Goal: Information Seeking & Learning: Check status

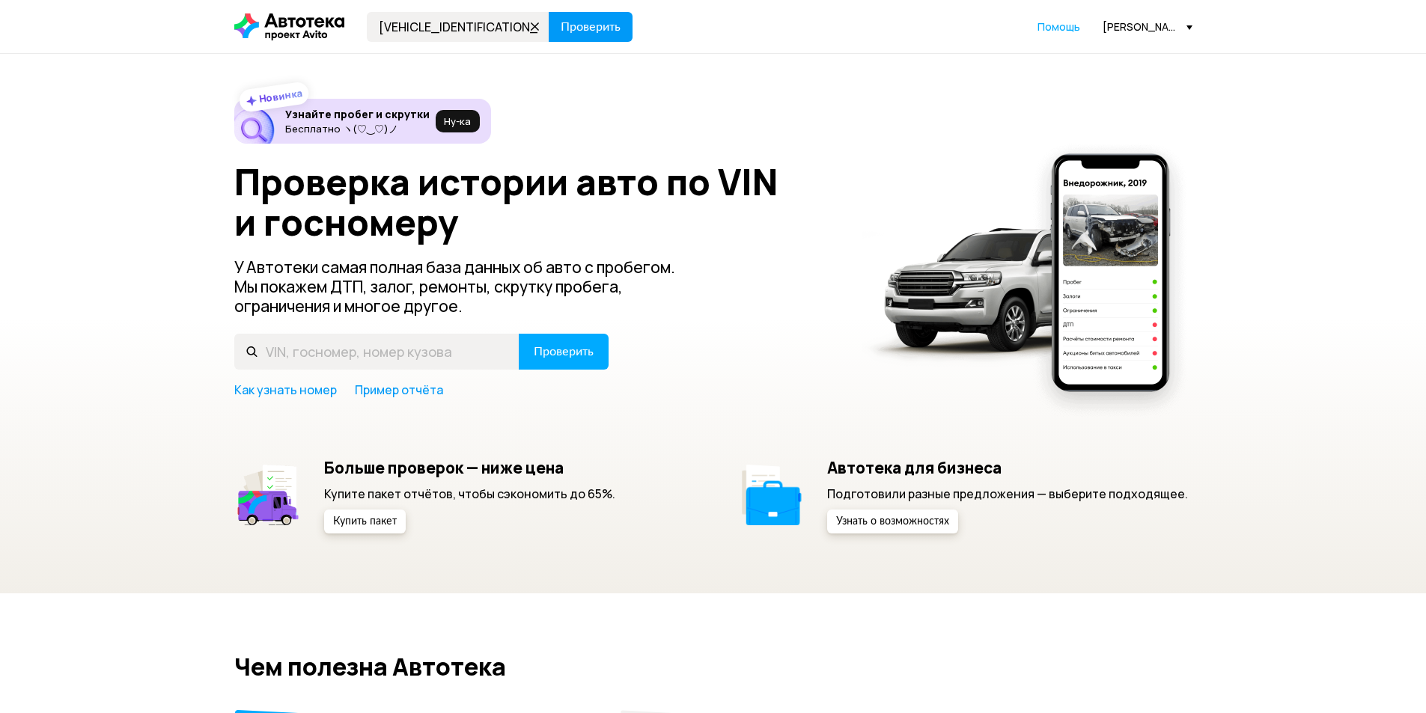
type input "[VEHICLE_IDENTIFICATION_NUMBER]"
click at [582, 21] on span "Проверить" at bounding box center [591, 27] width 60 height 12
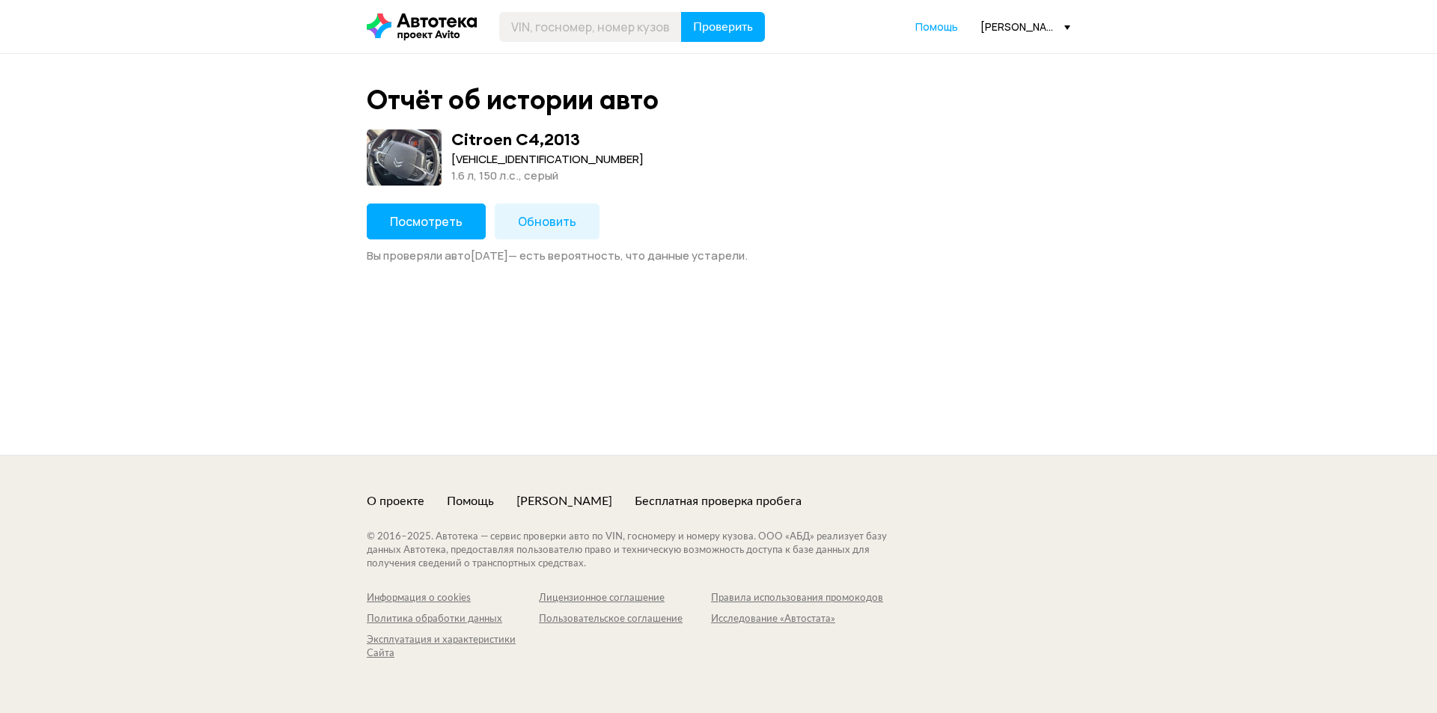
click at [432, 215] on span "Посмотреть" at bounding box center [426, 221] width 73 height 16
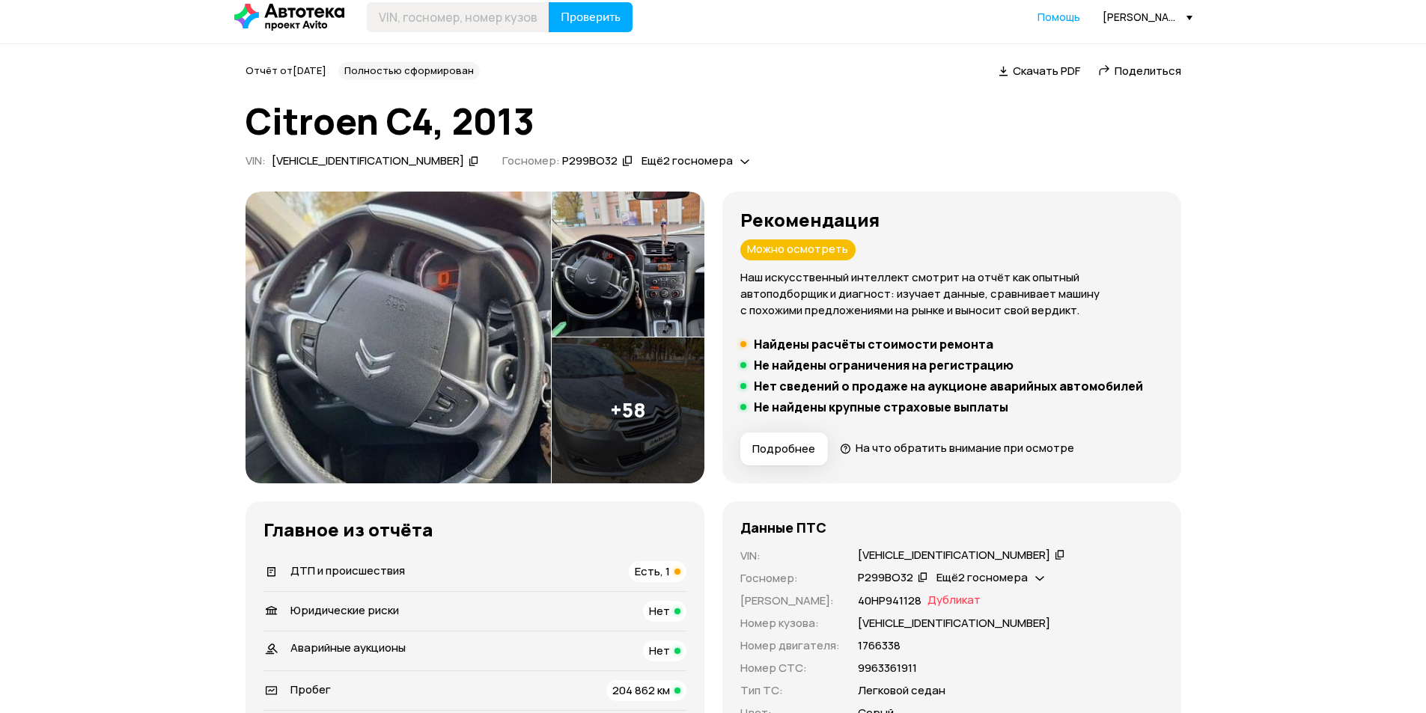
scroll to position [225, 0]
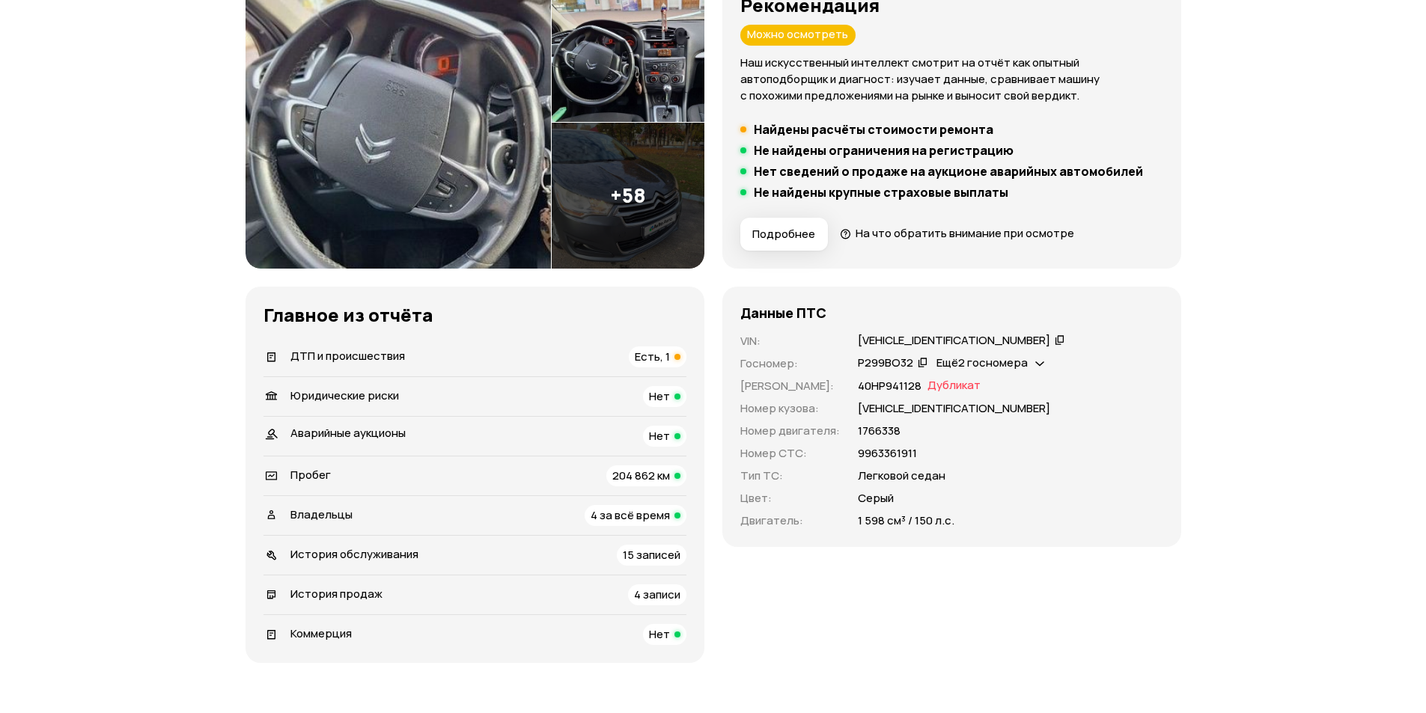
click at [842, 126] on h5 "Найдены расчёты стоимости ремонта" at bounding box center [874, 129] width 240 height 15
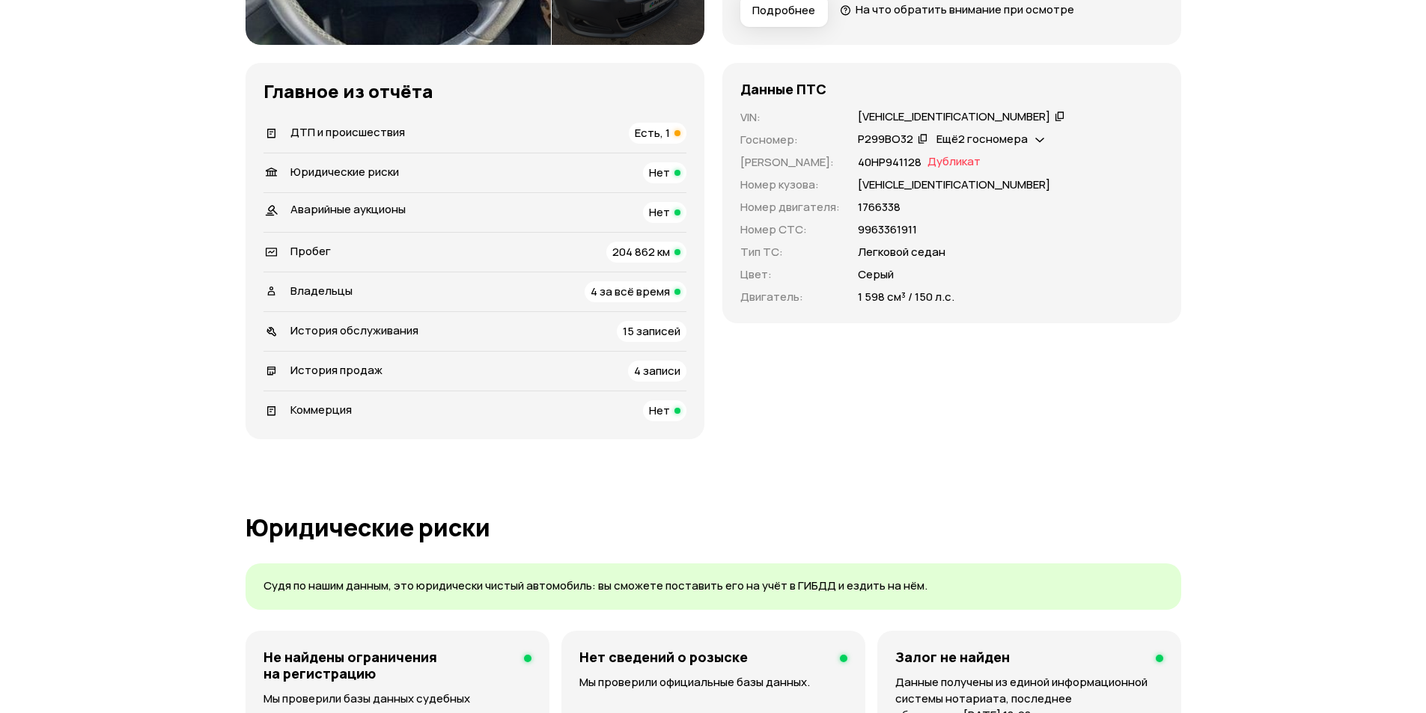
scroll to position [449, 0]
click at [659, 122] on div "Есть, 1" at bounding box center [658, 132] width 58 height 21
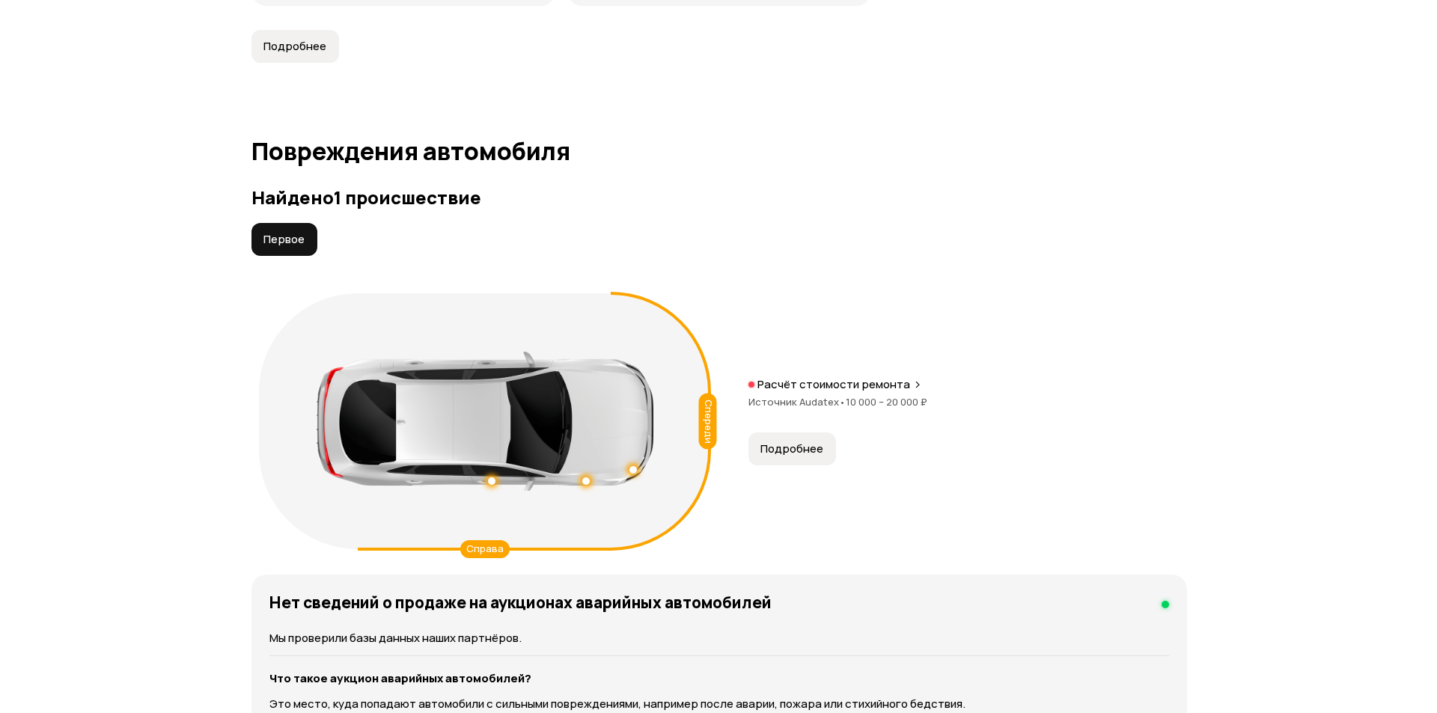
scroll to position [1551, 0]
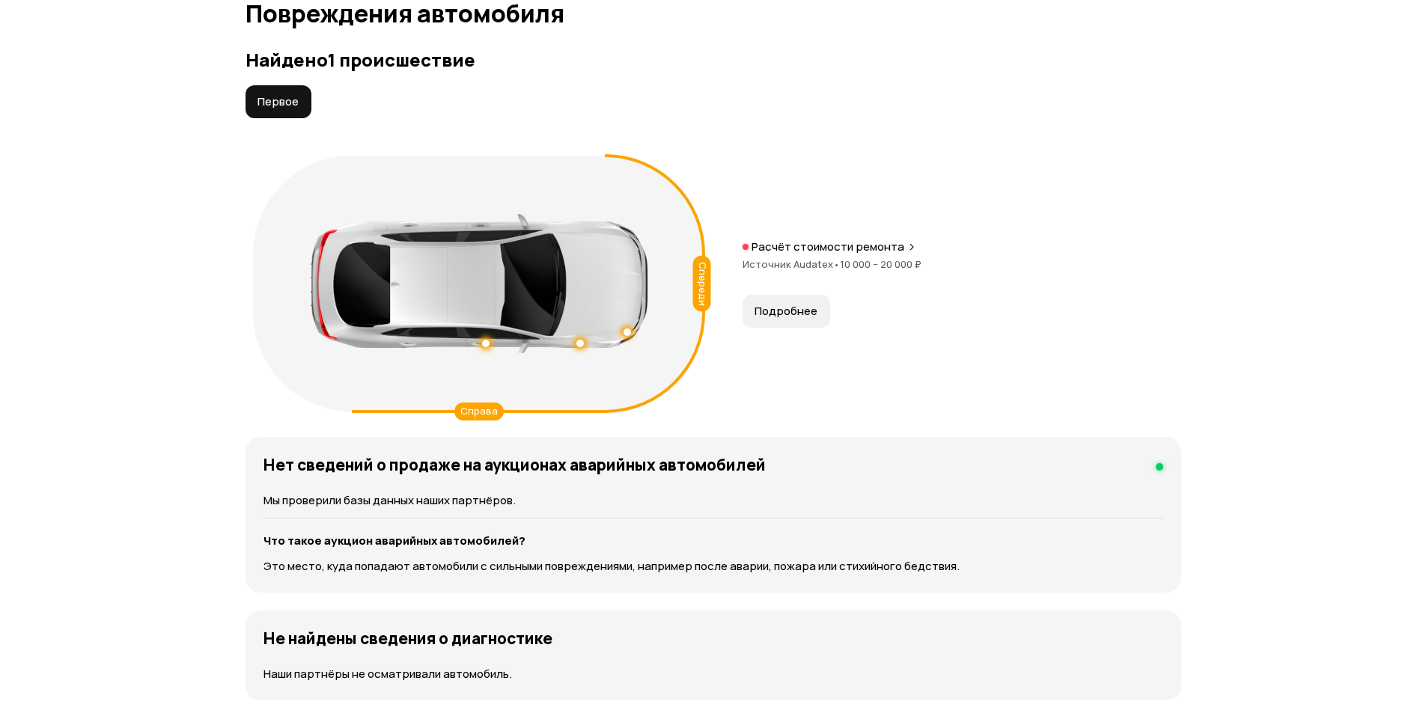
click at [859, 244] on p "Расчёт стоимости ремонта" at bounding box center [827, 247] width 153 height 15
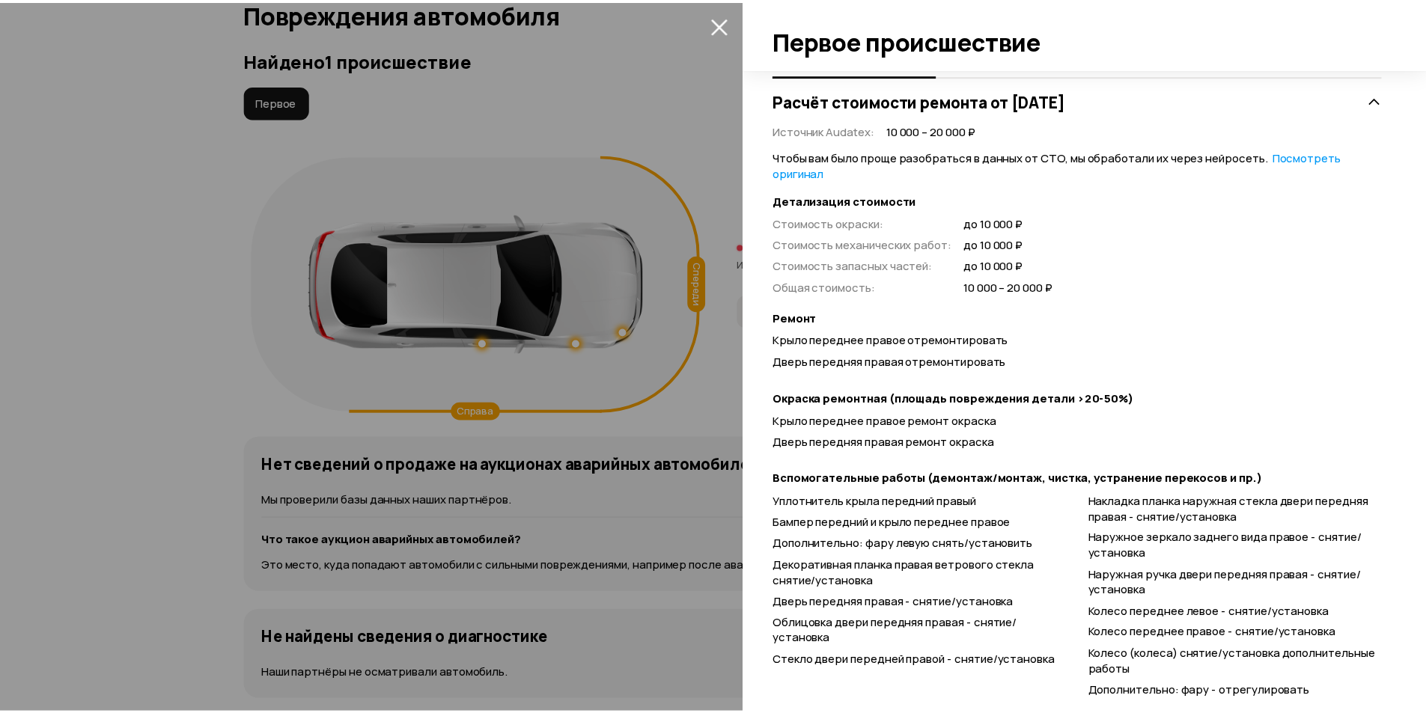
scroll to position [350, 0]
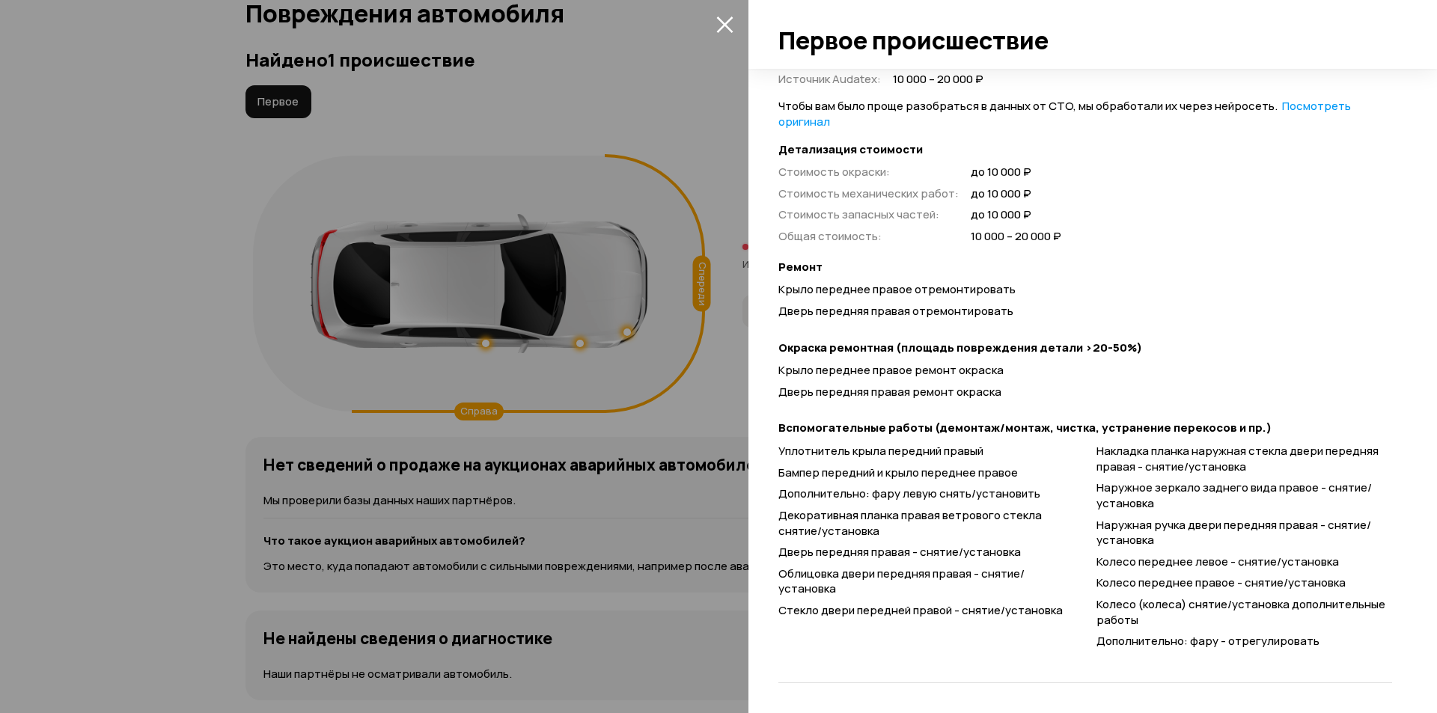
click at [716, 22] on icon "закрыть" at bounding box center [724, 24] width 17 height 17
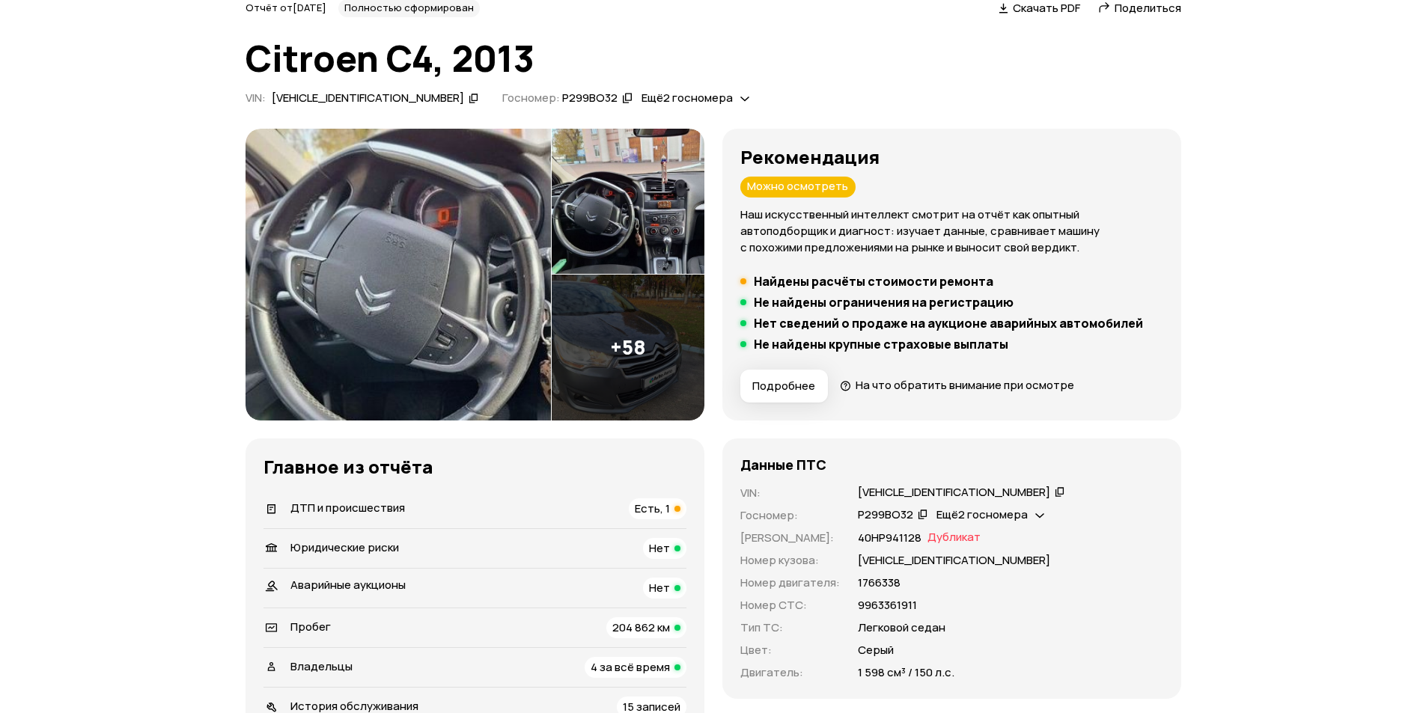
scroll to position [0, 0]
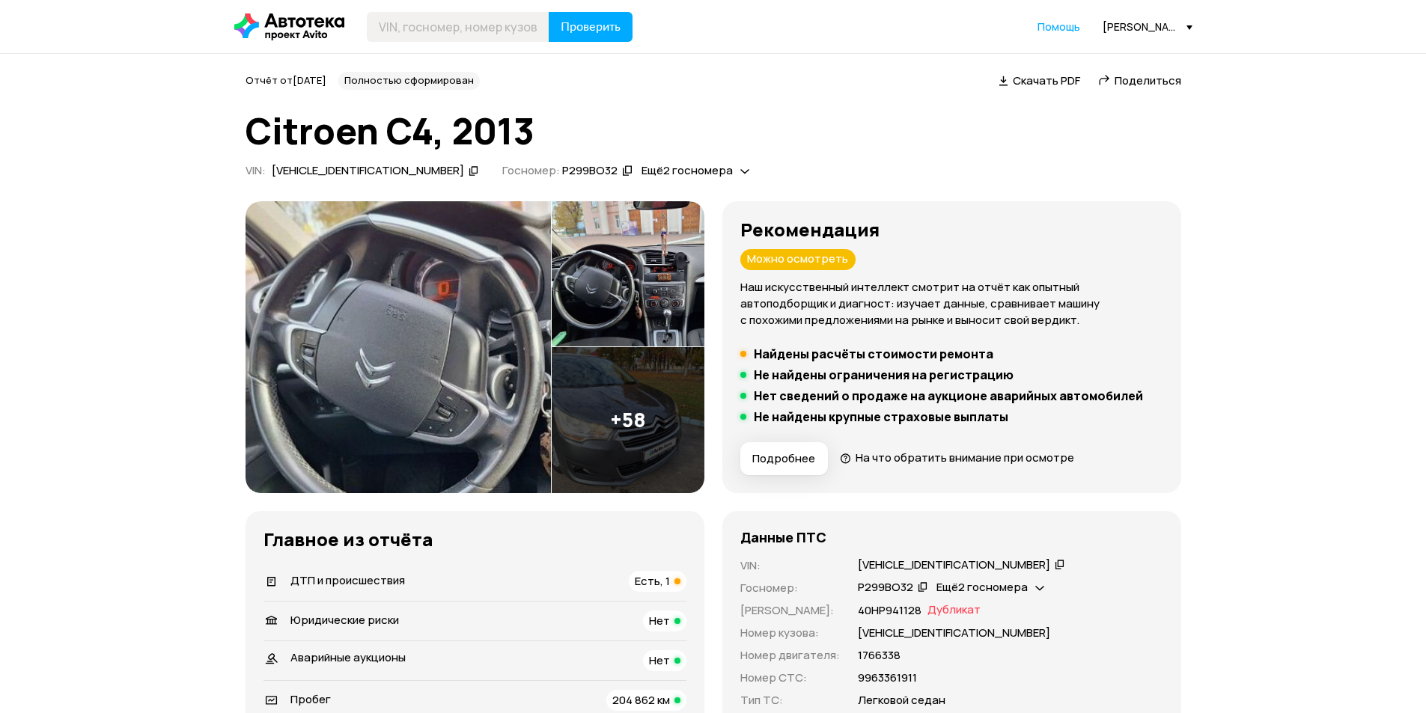
click at [1128, 79] on span "Поделиться" at bounding box center [1148, 81] width 67 height 16
click at [418, 29] on input "text" at bounding box center [458, 27] width 183 height 30
paste input "[US_VEHICLE_IDENTIFICATION_NUMBER]"
type input "[US_VEHICLE_IDENTIFICATION_NUMBER]"
click at [615, 17] on button "Проверить" at bounding box center [591, 27] width 84 height 30
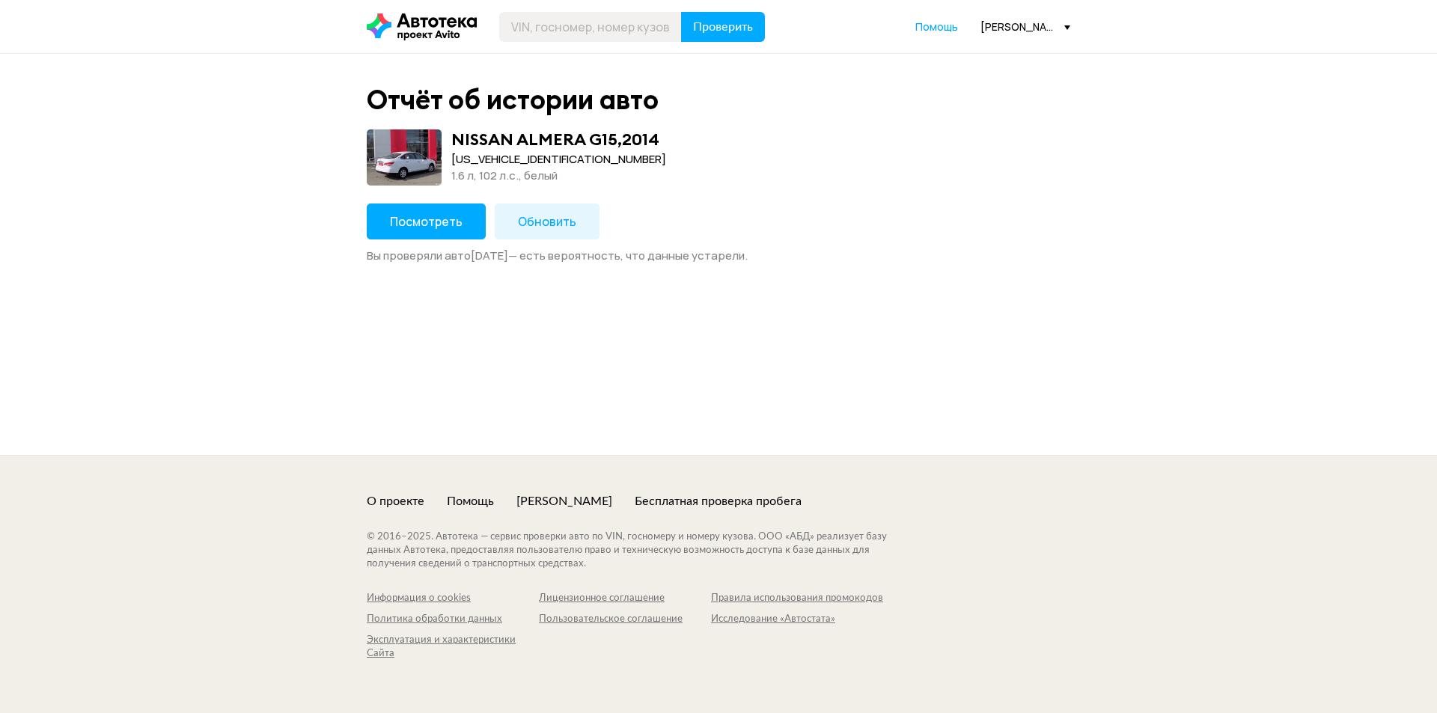
click at [417, 231] on button "Посмотреть" at bounding box center [426, 222] width 119 height 36
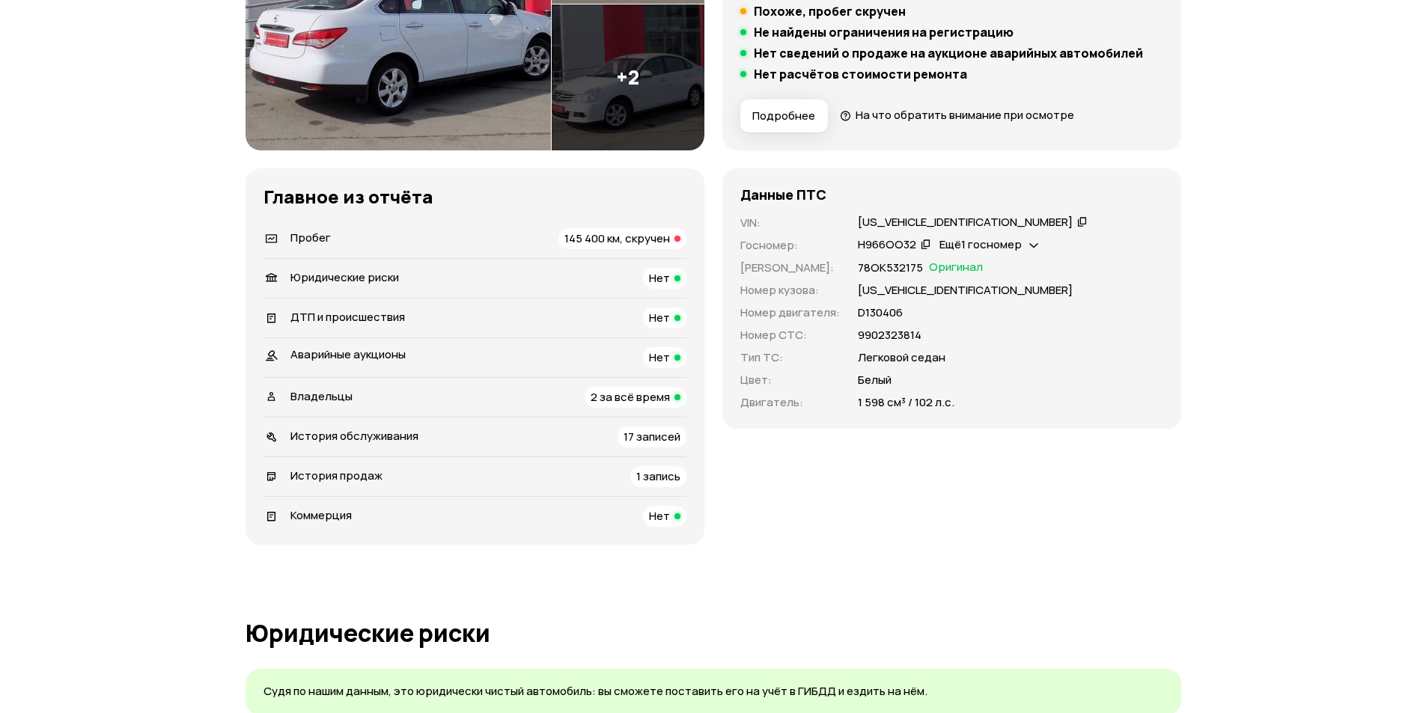
scroll to position [374, 0]
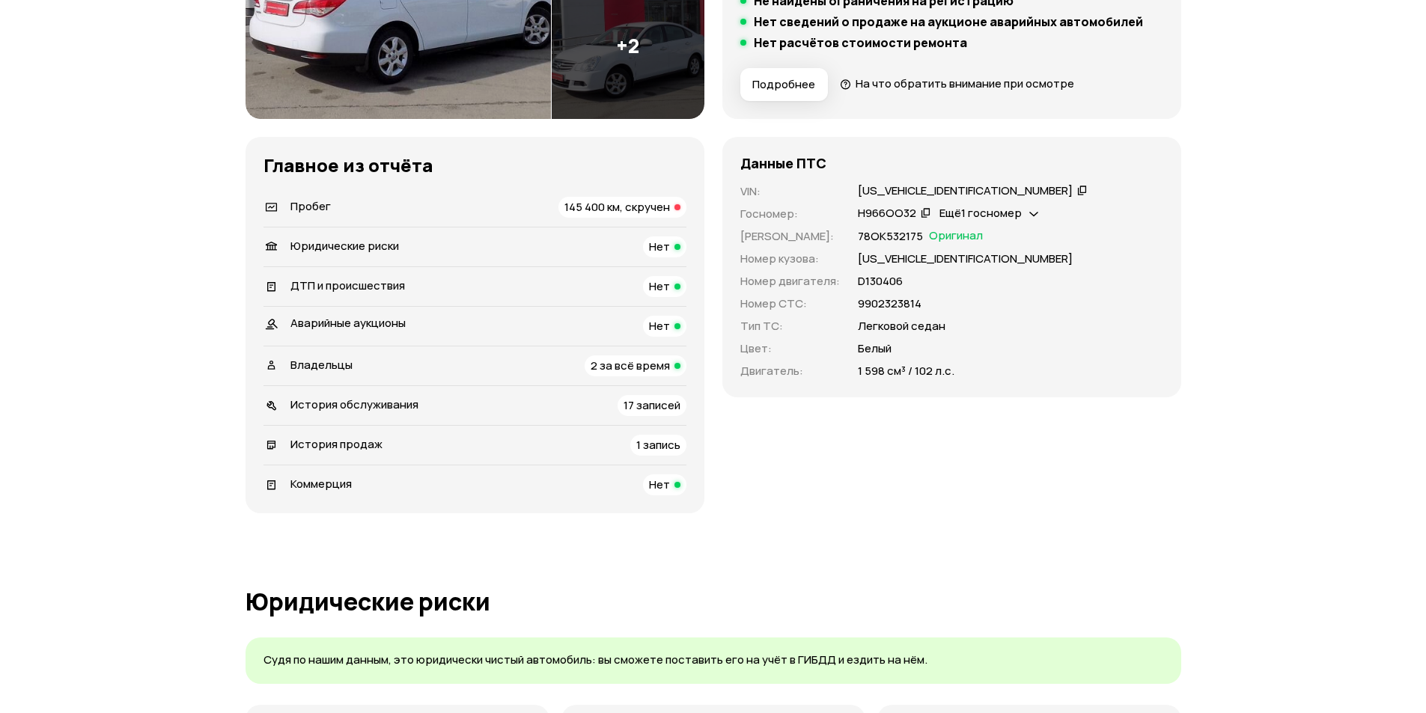
click at [610, 207] on span "145 400 км, скручен" at bounding box center [617, 207] width 106 height 16
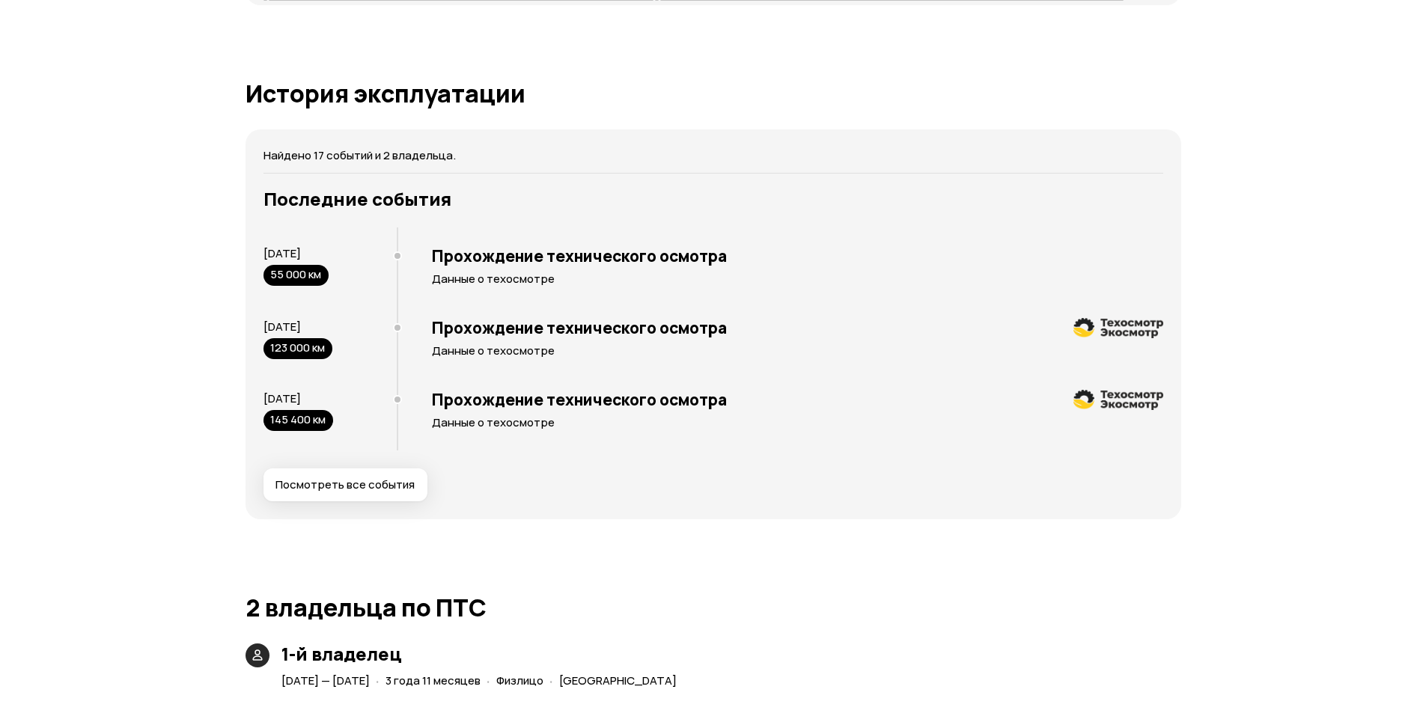
scroll to position [2994, 0]
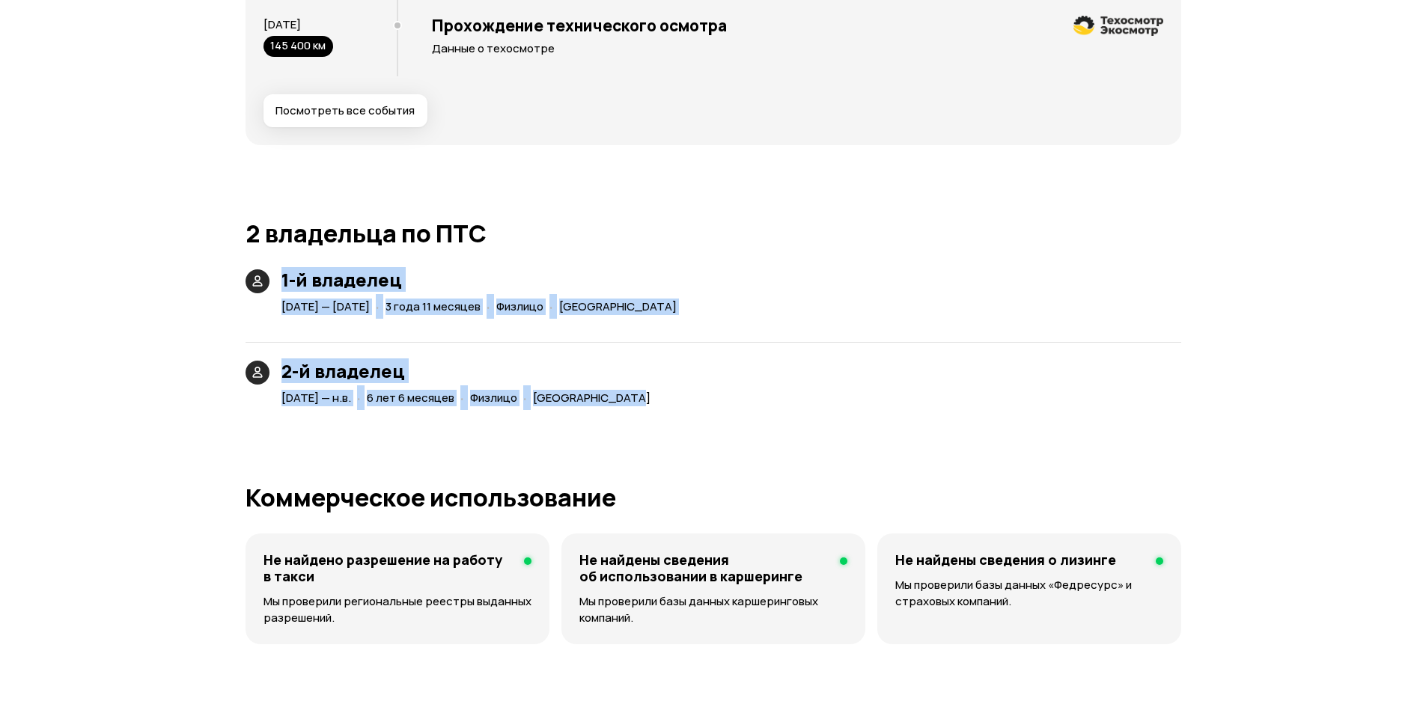
drag, startPoint x: 742, startPoint y: 397, endPoint x: 234, endPoint y: 252, distance: 527.6
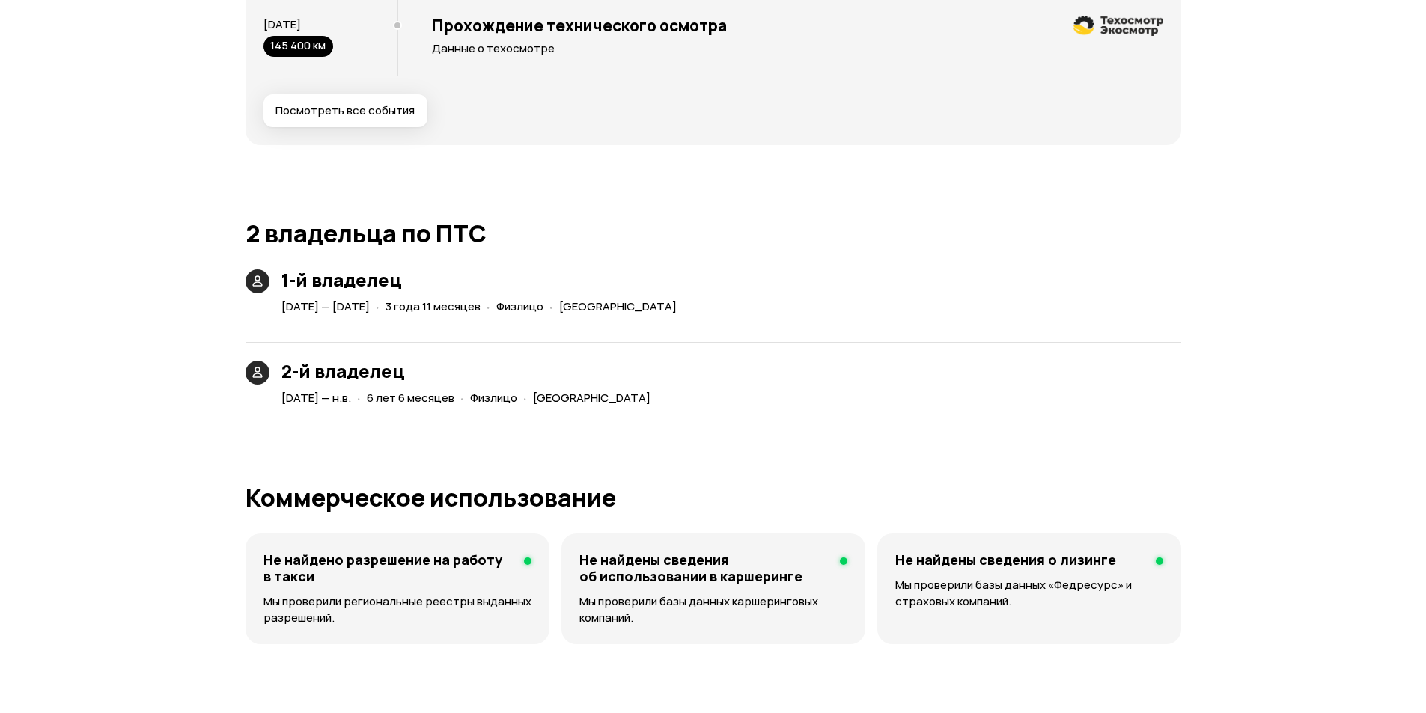
click at [719, 406] on div "2-й владелец [DATE] — н.в. · 6 лет 6 месяцев · Физлицо · [GEOGRAPHIC_DATA]" at bounding box center [714, 366] width 936 height 85
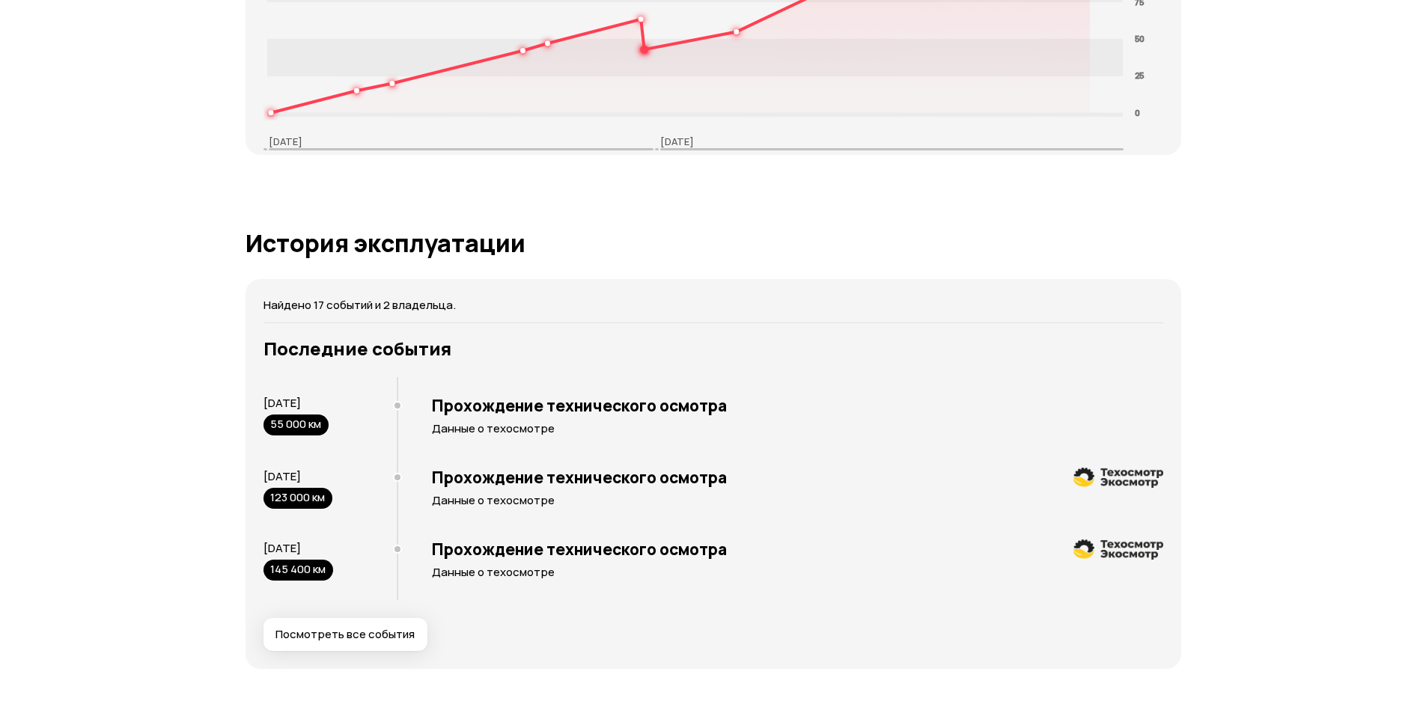
scroll to position [2171, 0]
